Goal: Task Accomplishment & Management: Complete application form

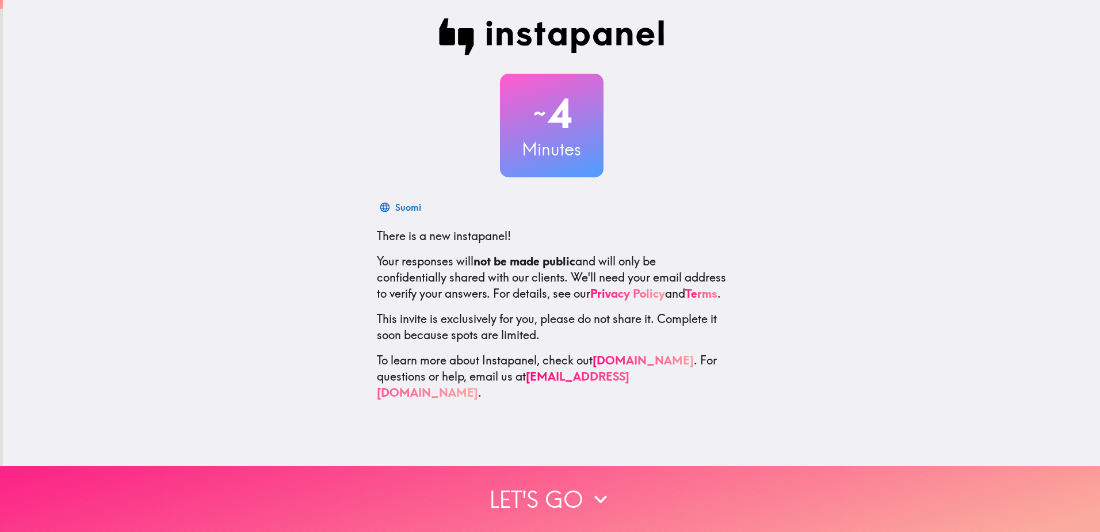
click at [568, 501] on button "Let's go" at bounding box center [550, 499] width 1100 height 66
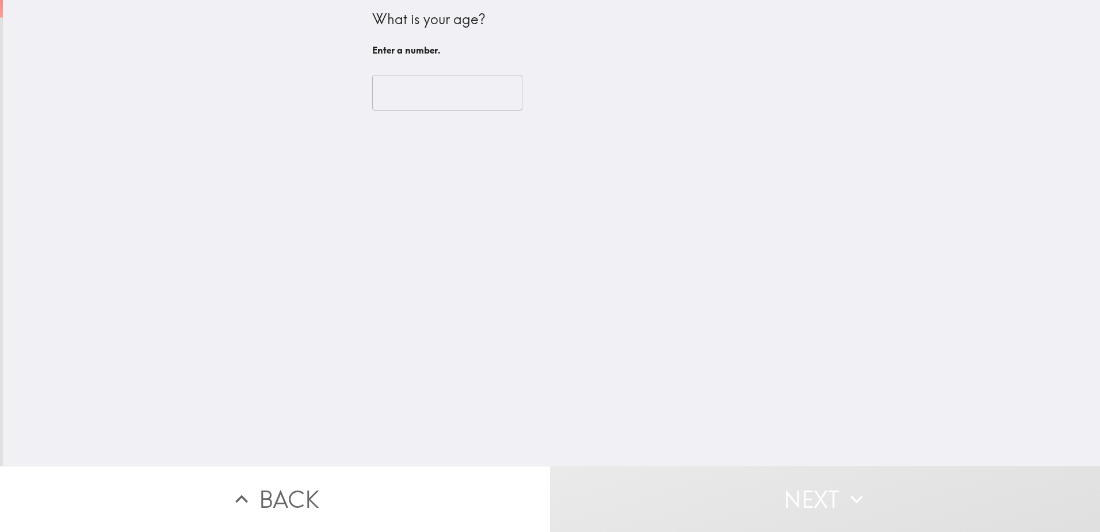
click at [461, 91] on input "number" at bounding box center [447, 93] width 150 height 36
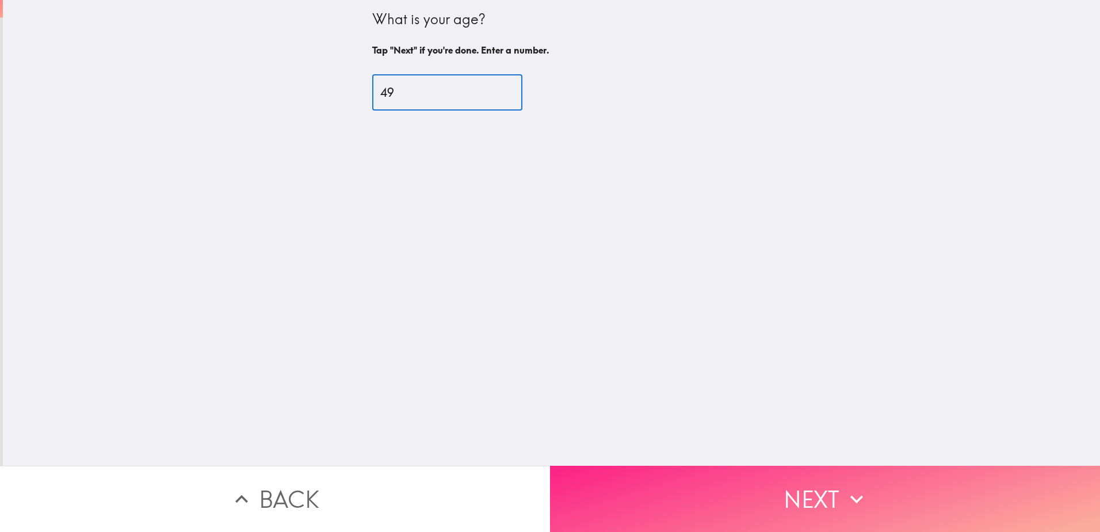
type input "49"
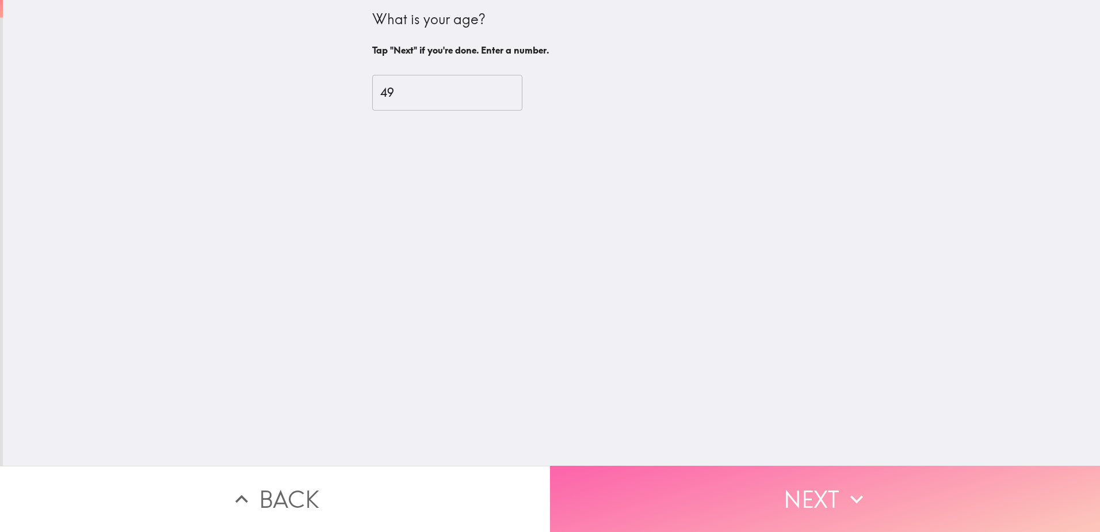
click at [824, 476] on button "Next" at bounding box center [825, 499] width 550 height 66
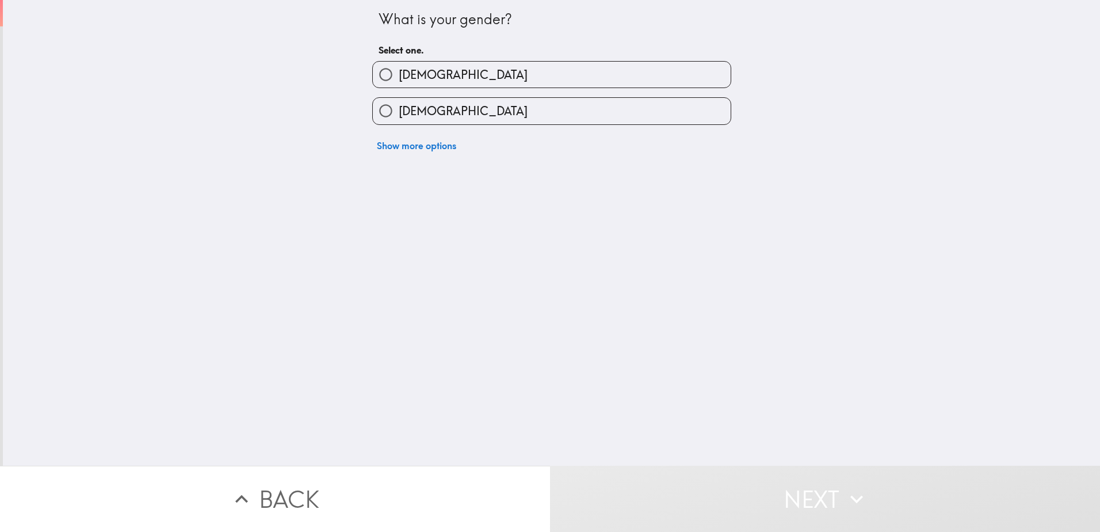
click at [383, 107] on input "[DEMOGRAPHIC_DATA]" at bounding box center [386, 111] width 26 height 26
radio input "true"
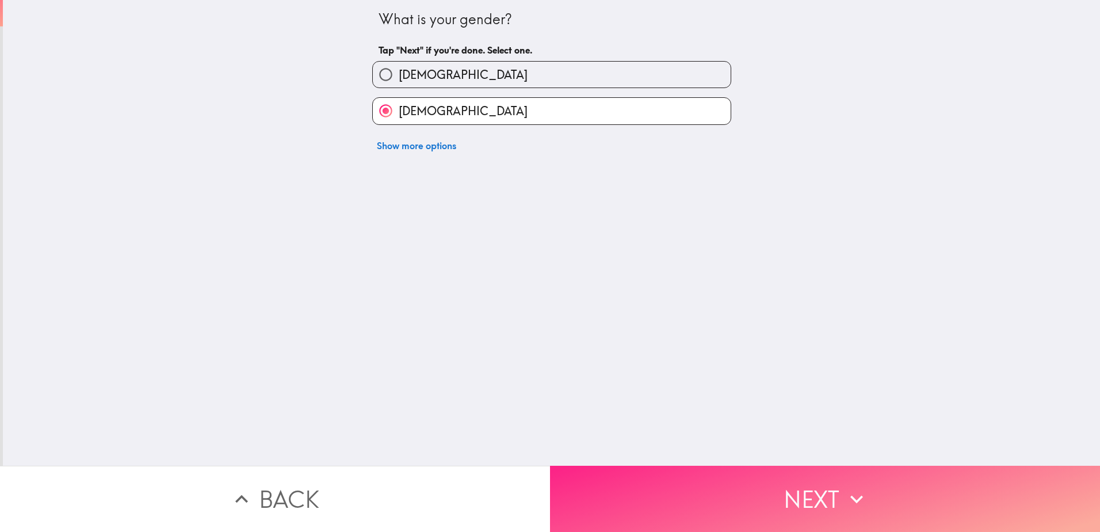
click at [769, 479] on button "Next" at bounding box center [825, 499] width 550 height 66
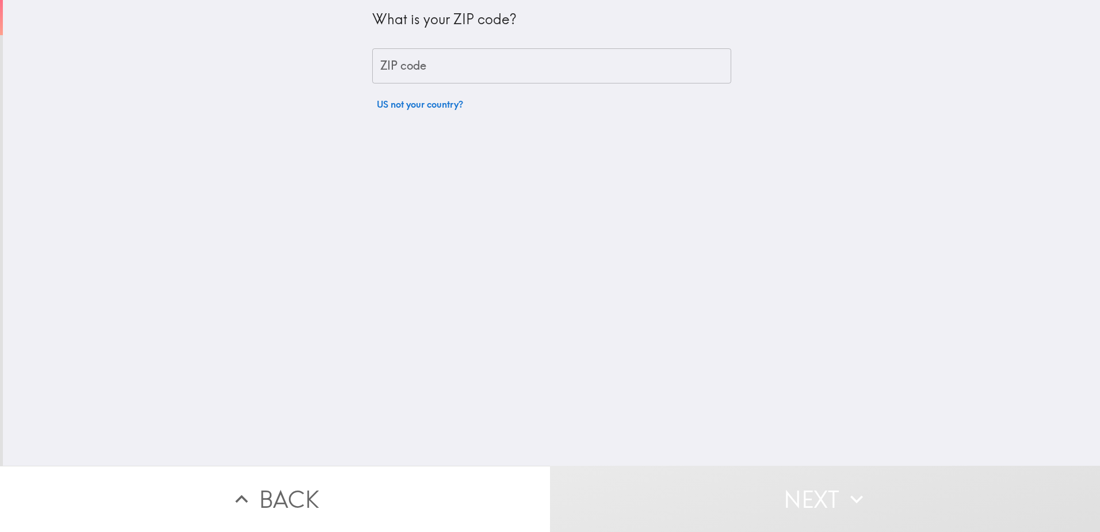
click at [454, 63] on input "ZIP code" at bounding box center [551, 66] width 359 height 36
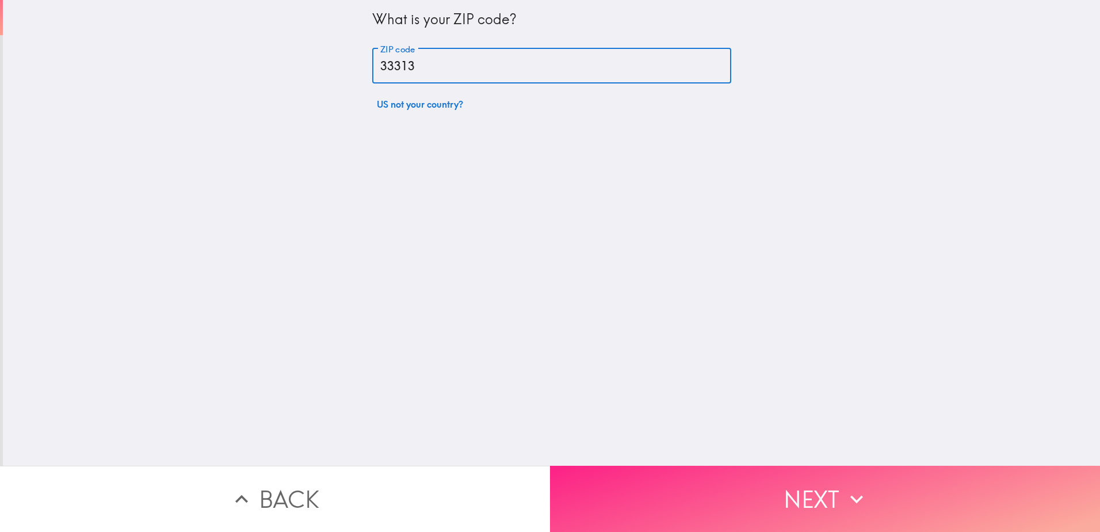
type input "33313"
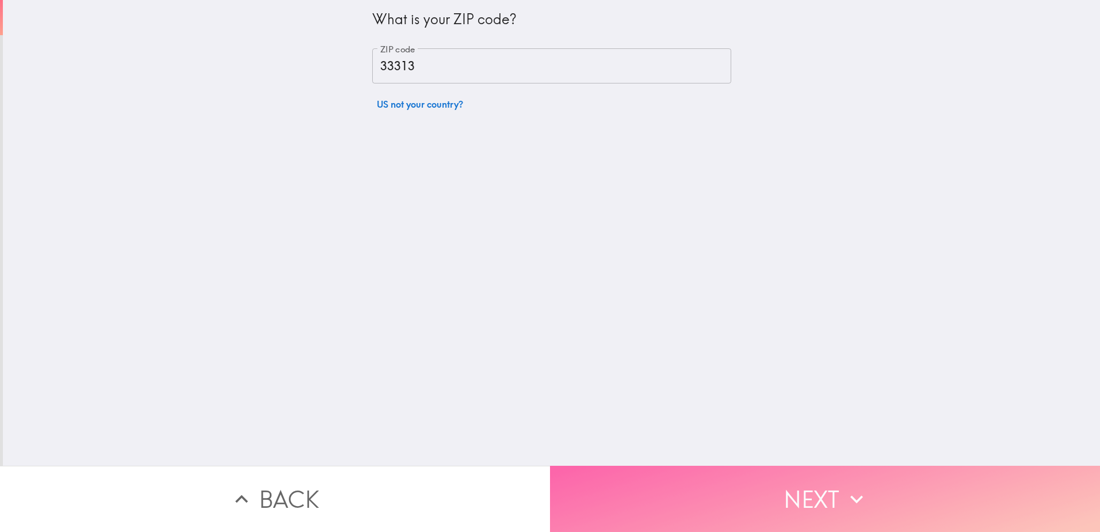
click at [822, 503] on button "Next" at bounding box center [825, 499] width 550 height 66
